Goal: Task Accomplishment & Management: Manage account settings

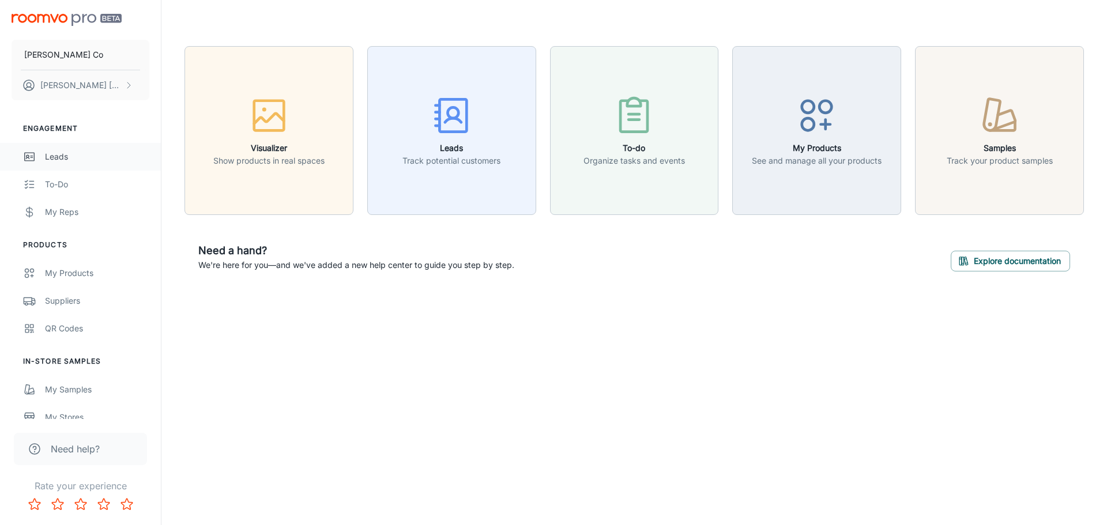
click at [97, 154] on div "Leads" at bounding box center [97, 156] width 104 height 13
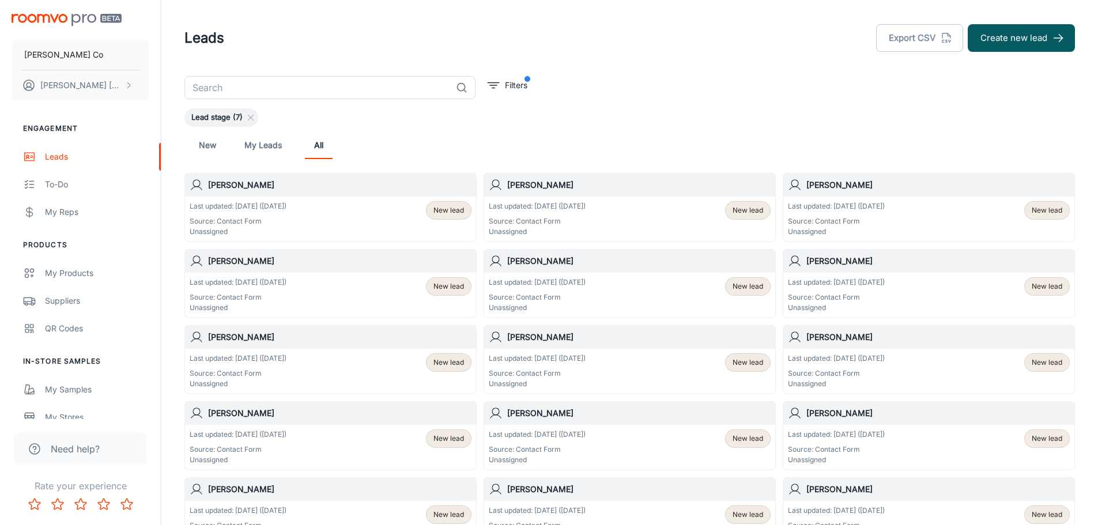
click at [343, 228] on div "Last updated: [DATE] ([DATE]) Source: Contact Form Unassigned New lead" at bounding box center [331, 219] width 282 height 36
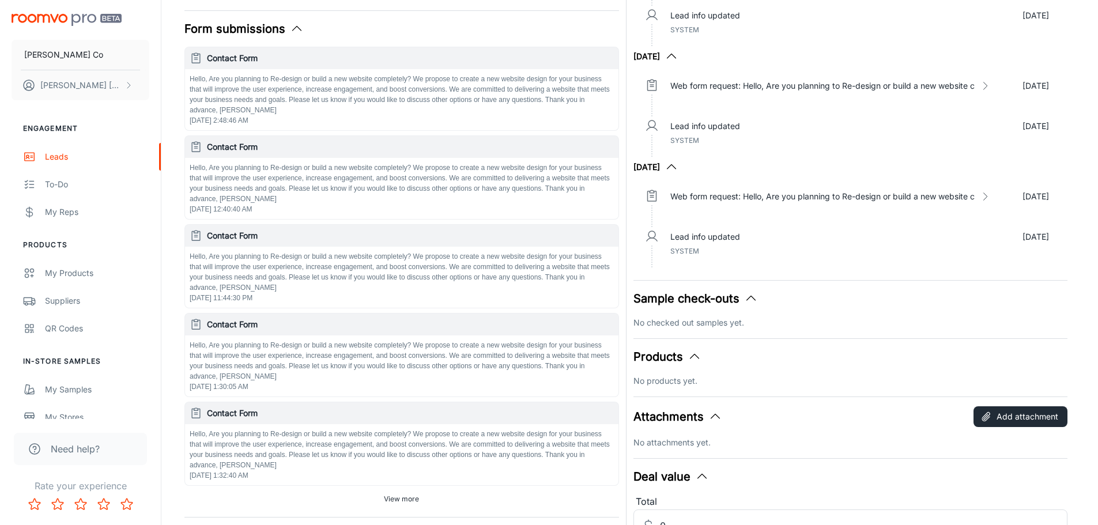
scroll to position [363, 0]
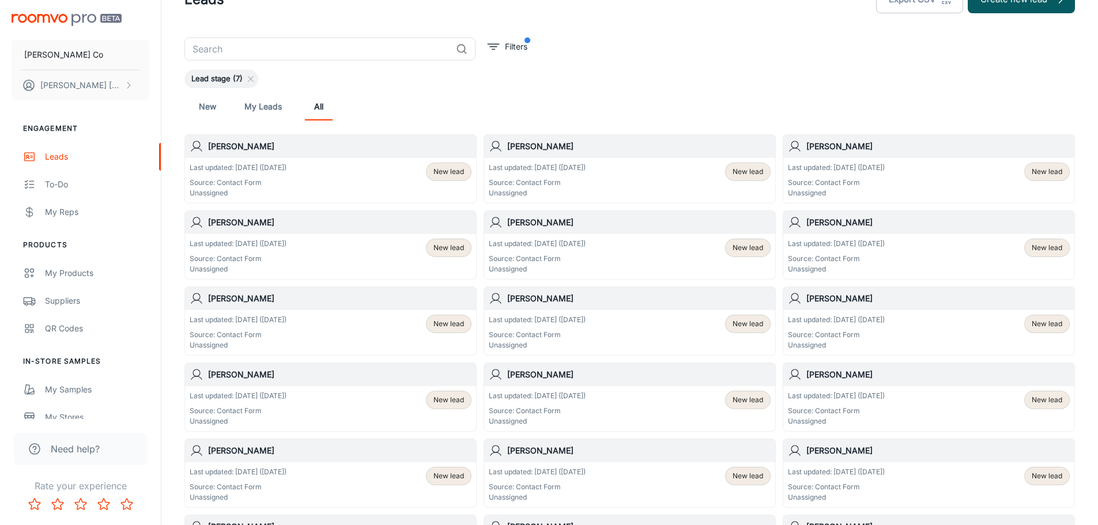
scroll to position [58, 0]
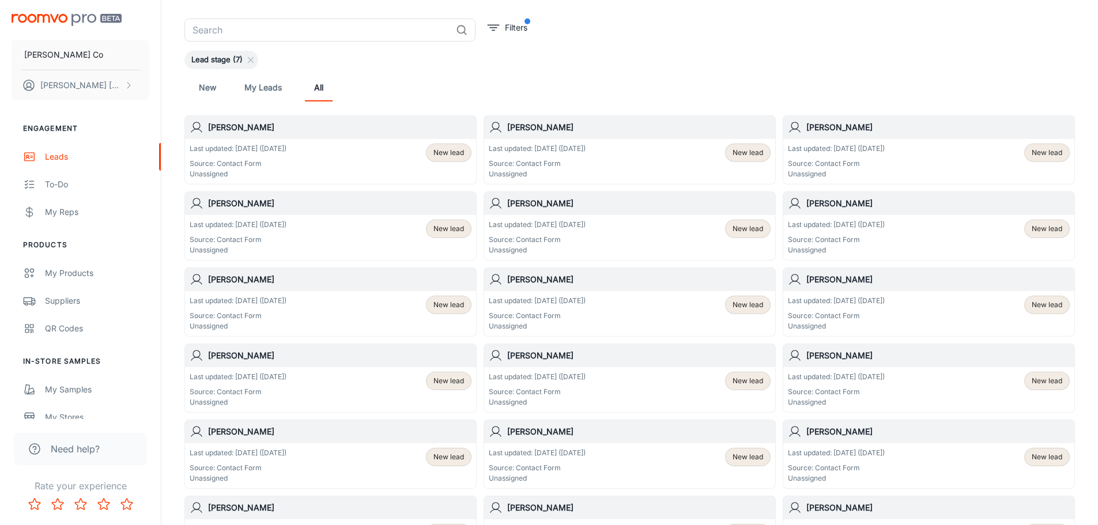
click at [579, 159] on p "Source: Contact Form" at bounding box center [537, 164] width 97 height 10
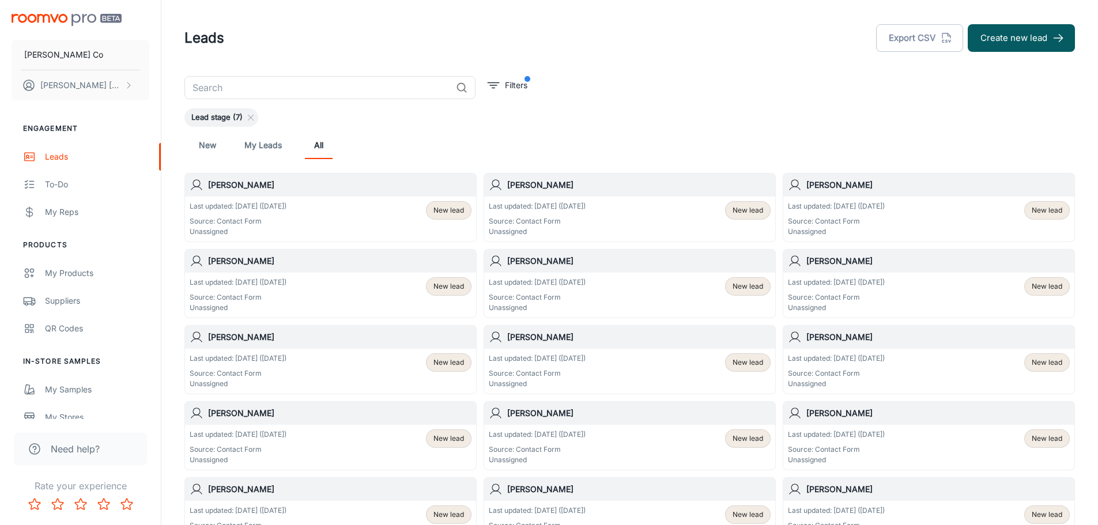
click at [935, 219] on div "Last updated: [DATE] ([DATE]) Source: Contact Form Unassigned New lead" at bounding box center [929, 219] width 282 height 36
click at [834, 287] on p "Last updated: [DATE] ([DATE])" at bounding box center [836, 282] width 97 height 10
click at [632, 292] on div "Last updated: [DATE] ([DATE]) Source: Contact Form Unassigned New lead" at bounding box center [630, 295] width 282 height 36
click at [333, 297] on div "Last updated: [DATE] ([DATE]) Source: Contact Form Unassigned New lead" at bounding box center [331, 295] width 282 height 36
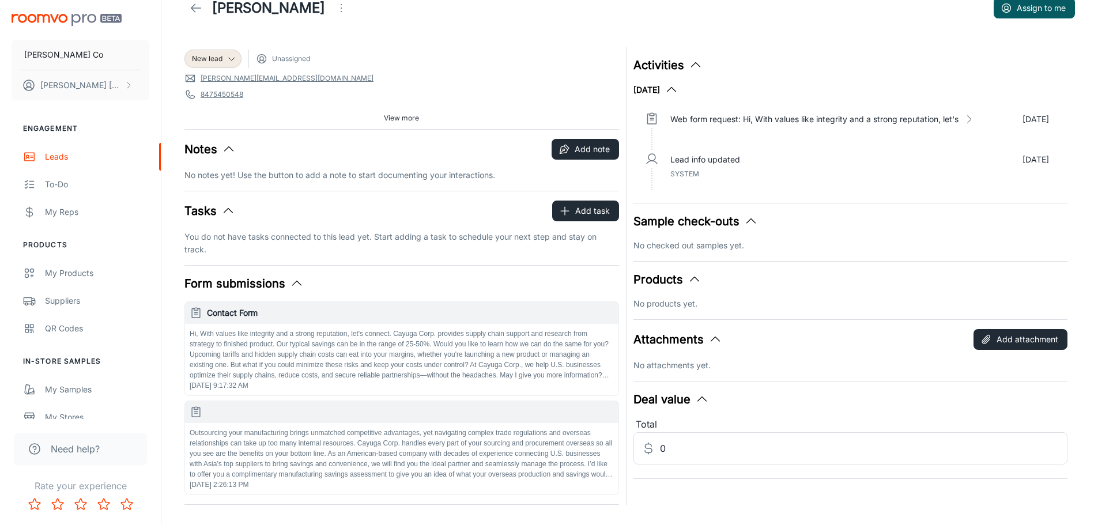
scroll to position [57, 0]
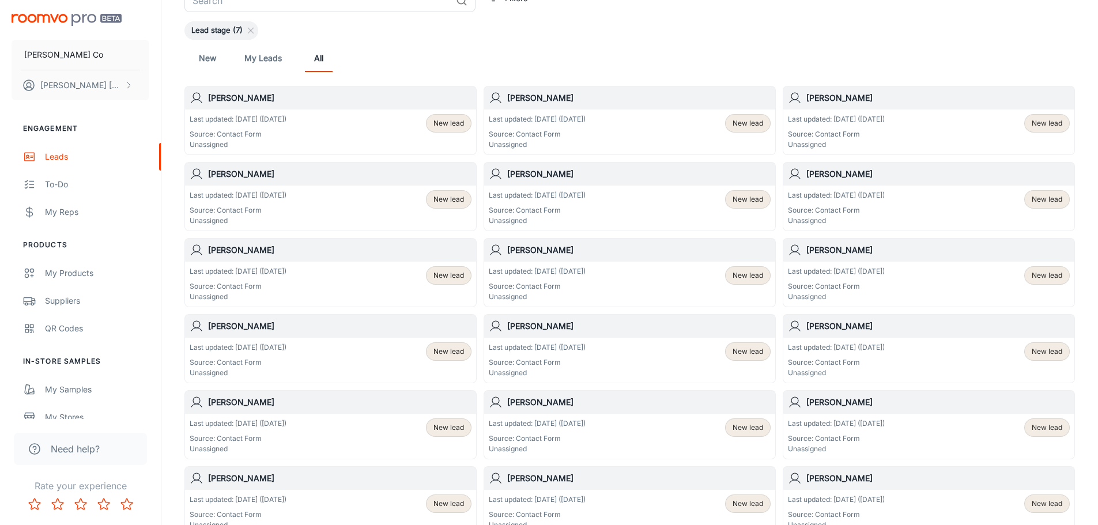
scroll to position [173, 0]
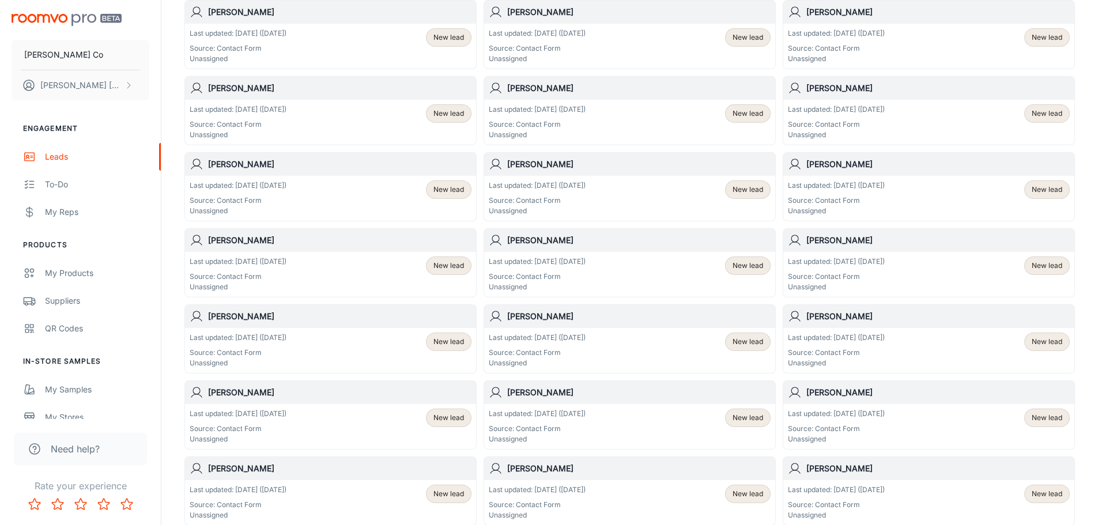
click at [580, 278] on p "Source: Contact Form" at bounding box center [537, 277] width 97 height 10
